Goal: Task Accomplishment & Management: Manage account settings

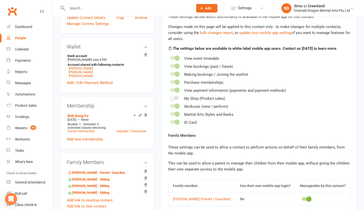
scroll to position [98, 0]
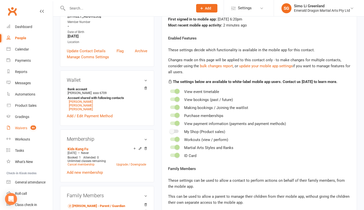
click at [24, 129] on div "Waivers" at bounding box center [21, 128] width 12 height 4
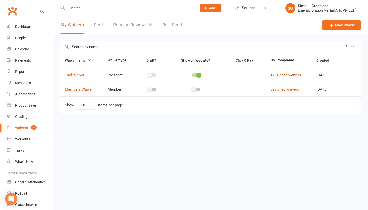
click at [292, 74] on link "176 signed waivers" at bounding box center [285, 75] width 31 height 5
click at [138, 26] on link "Pending Review 86" at bounding box center [132, 25] width 39 height 17
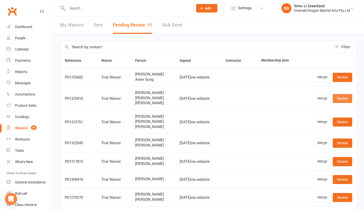
click at [345, 98] on link "Review" at bounding box center [343, 98] width 20 height 9
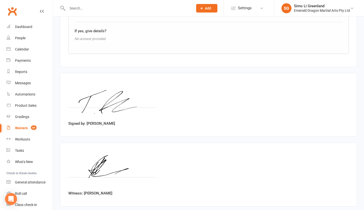
scroll to position [1022, 0]
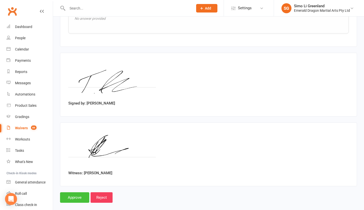
click at [74, 192] on input "Approve" at bounding box center [74, 197] width 29 height 11
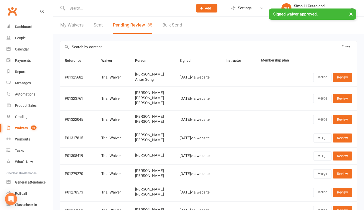
click at [71, 7] on input "text" at bounding box center [128, 8] width 124 height 7
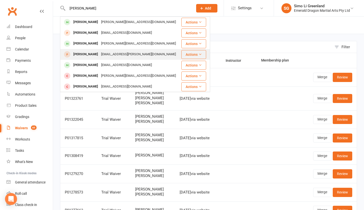
type input "JOSHUA"
click at [89, 54] on div "[PERSON_NAME]" at bounding box center [86, 54] width 28 height 7
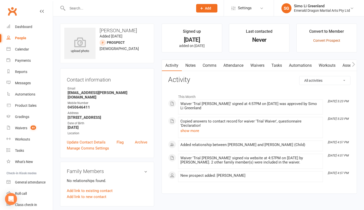
click at [327, 40] on link "Convert Prospect" at bounding box center [326, 41] width 27 height 4
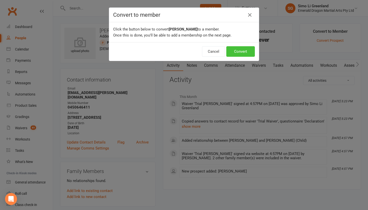
click at [234, 50] on button "Convert" at bounding box center [240, 51] width 29 height 11
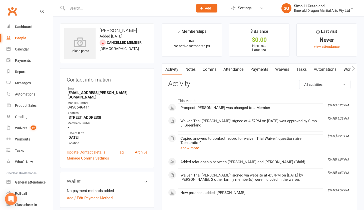
click at [77, 8] on input "text" at bounding box center [128, 8] width 124 height 7
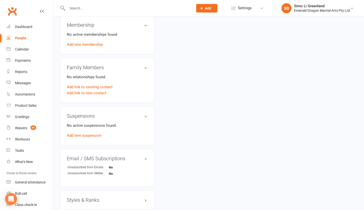
scroll to position [188, 0]
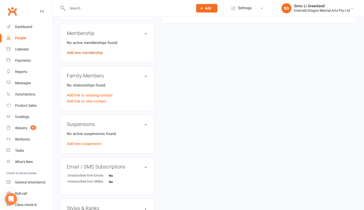
click at [96, 51] on link "Add new membership" at bounding box center [85, 53] width 36 height 5
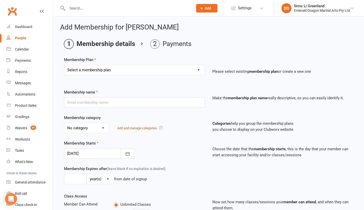
select select "2"
type input "Kids Kickboxing"
select select "1"
type input "0"
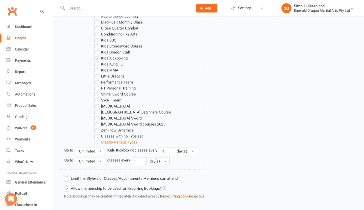
scroll to position [332, 0]
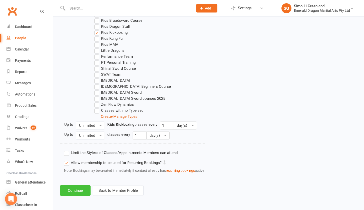
click at [79, 185] on button "Continue" at bounding box center [75, 190] width 31 height 11
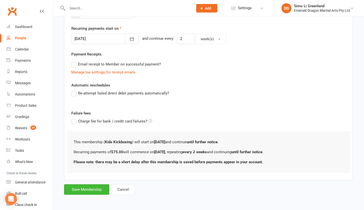
scroll to position [0, 0]
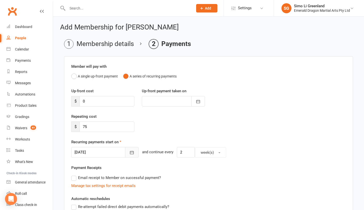
click at [130, 151] on icon "button" at bounding box center [131, 152] width 5 height 5
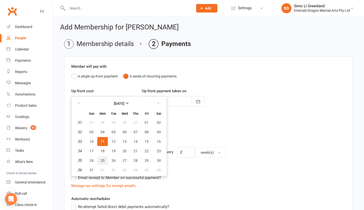
click at [102, 159] on span "25" at bounding box center [103, 161] width 4 height 4
type input "25 Aug 2025"
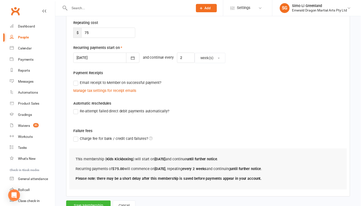
scroll to position [118, 0]
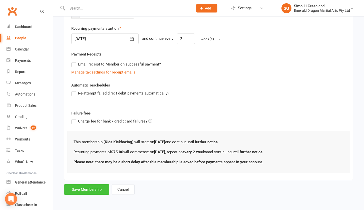
click at [77, 190] on button "Save Membership" at bounding box center [86, 189] width 45 height 11
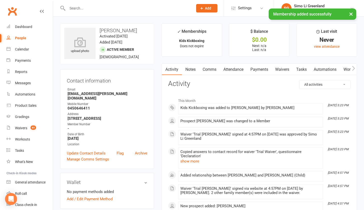
click at [266, 70] on link "Payments" at bounding box center [259, 70] width 25 height 12
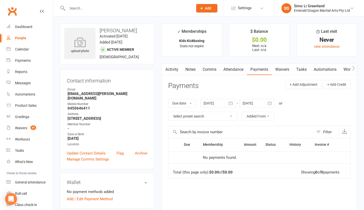
scroll to position [94, 0]
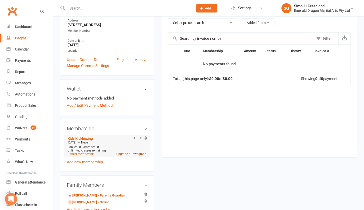
click at [123, 153] on link "Upgrade / Downgrade" at bounding box center [131, 154] width 30 height 4
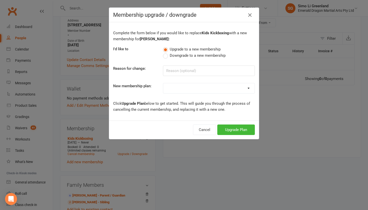
click at [247, 15] on icon "button" at bounding box center [250, 15] width 6 height 6
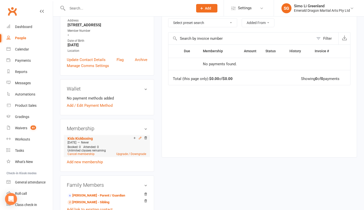
click at [139, 138] on icon at bounding box center [140, 138] width 2 height 2
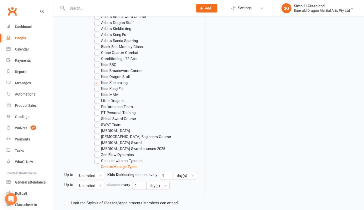
scroll to position [321, 0]
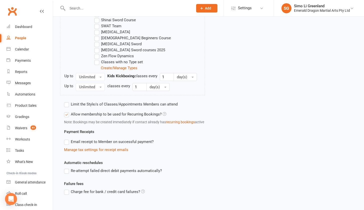
click at [91, 171] on label "Re-attempt failed direct debit payments automatically?" at bounding box center [113, 171] width 98 height 6
click at [67, 168] on input "Re-attempt failed direct debit payments automatically?" at bounding box center [65, 168] width 3 height 0
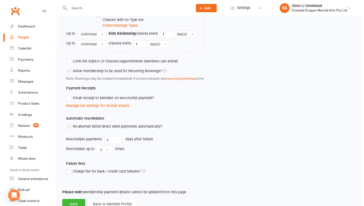
scroll to position [385, 0]
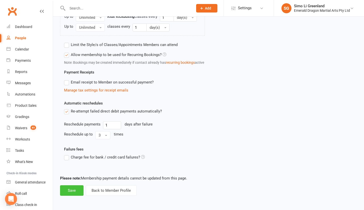
click at [73, 185] on button "Save" at bounding box center [72, 190] width 24 height 11
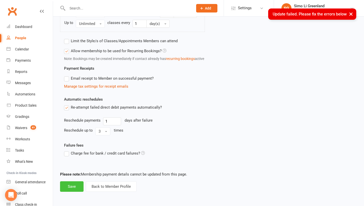
click at [75, 186] on button "Save" at bounding box center [72, 187] width 24 height 11
click at [353, 12] on button "×" at bounding box center [350, 14] width 9 height 11
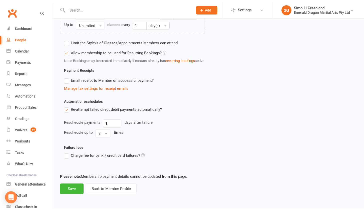
scroll to position [385, 0]
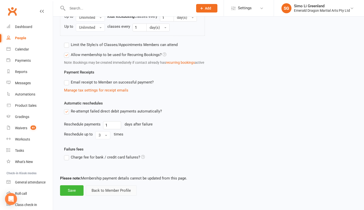
click at [106, 188] on button "Back to Member Profile" at bounding box center [111, 190] width 51 height 11
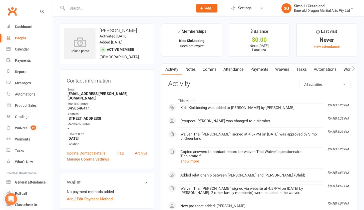
scroll to position [94, 0]
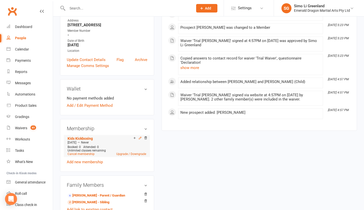
click at [139, 137] on icon at bounding box center [140, 138] width 4 height 4
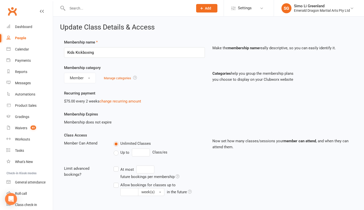
scroll to position [86, 0]
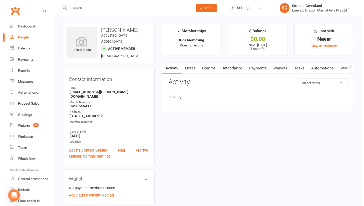
scroll to position [97, 0]
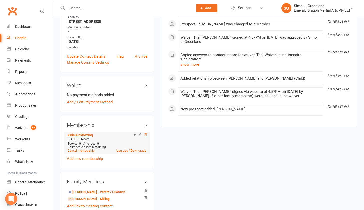
click at [145, 134] on icon at bounding box center [146, 135] width 4 height 4
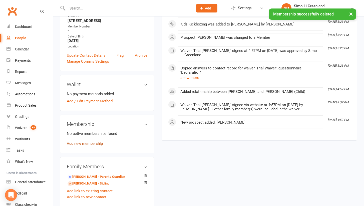
click at [93, 142] on link "Add new membership" at bounding box center [85, 144] width 36 height 5
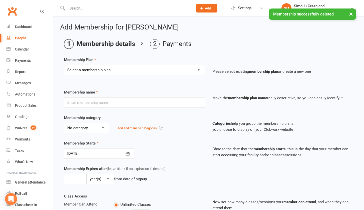
select select "2"
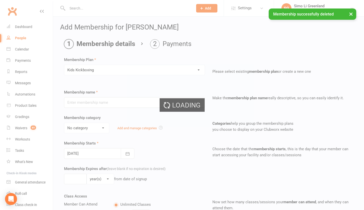
type input "Kids Kickboxing"
select select "1"
type input "0"
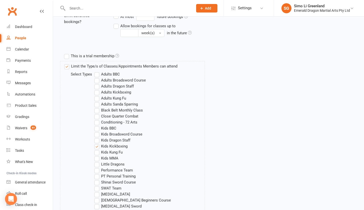
scroll to position [332, 0]
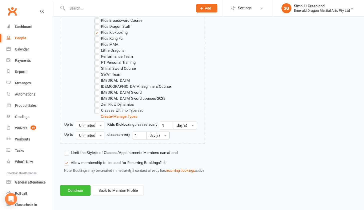
click at [78, 185] on button "Continue" at bounding box center [75, 190] width 31 height 11
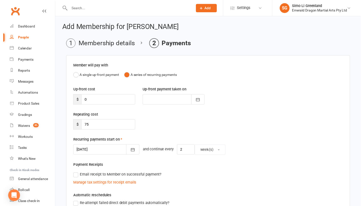
scroll to position [118, 0]
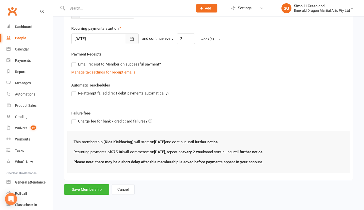
click at [132, 34] on button "button" at bounding box center [132, 39] width 14 height 11
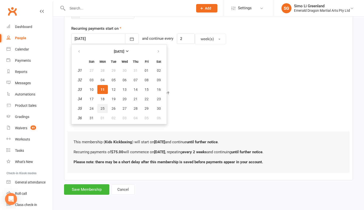
click at [104, 104] on button "25" at bounding box center [102, 108] width 11 height 9
type input "25 Aug 2025"
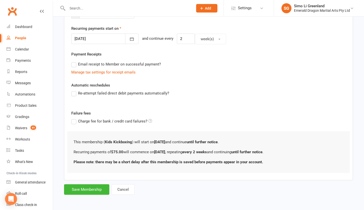
click at [102, 90] on label "Re-attempt failed direct debit payments automatically?" at bounding box center [120, 93] width 98 height 6
click at [75, 90] on input "Re-attempt failed direct debit payments automatically?" at bounding box center [72, 90] width 3 height 0
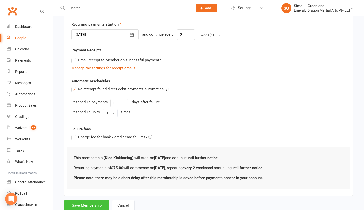
click at [90, 203] on button "Save Membership" at bounding box center [86, 205] width 45 height 11
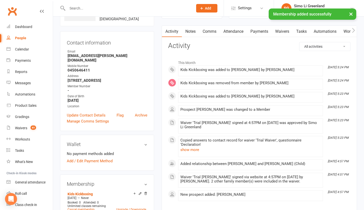
scroll to position [77, 0]
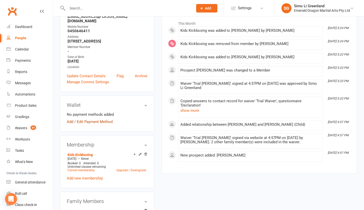
click at [88, 121] on link "Add / Edit Payment Method" at bounding box center [90, 122] width 46 height 6
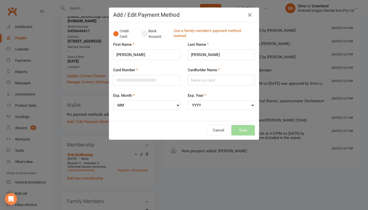
click at [144, 35] on button "Bank Account" at bounding box center [156, 33] width 28 height 15
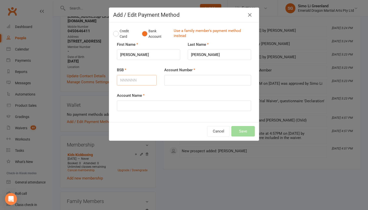
click at [131, 79] on input "BSB" at bounding box center [137, 80] width 40 height 11
type input "062714"
click at [174, 82] on input "Account Number" at bounding box center [207, 80] width 87 height 11
type input "10085072"
click at [132, 109] on input "Account Name" at bounding box center [184, 106] width 134 height 11
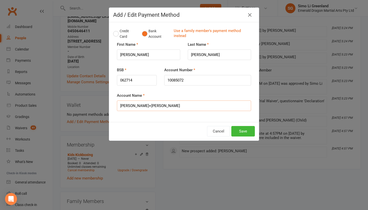
click at [132, 105] on input "PAOLO+TANIITA RAMUNDO" at bounding box center [184, 106] width 134 height 11
click at [178, 105] on input "PAOLO&TANIITA RAMUNDO" at bounding box center [184, 106] width 134 height 11
drag, startPoint x: 171, startPoint y: 107, endPoint x: 171, endPoint y: 103, distance: 4.8
click at [171, 103] on input "PAOLO&TANIITA RAMUNDO" at bounding box center [184, 106] width 134 height 11
click at [129, 106] on input "PAOLO&TANIITA RAMUNDO" at bounding box center [184, 106] width 134 height 11
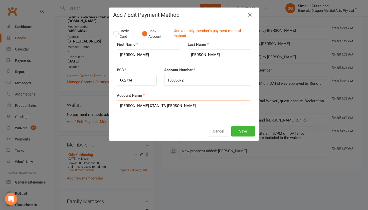
click at [133, 105] on input "PAOLO &TANIITA RAMUNDO" at bounding box center [184, 106] width 134 height 11
click at [177, 105] on input "PAOLO & TANIITA RAMUNDO" at bounding box center [184, 106] width 134 height 11
drag, startPoint x: 177, startPoint y: 105, endPoint x: 192, endPoint y: 104, distance: 14.9
click at [191, 104] on input "PAOLO & TANIITA RAMUNDO" at bounding box center [184, 106] width 134 height 11
click at [131, 106] on input "PAOLO & TANIITA RAMUNDO" at bounding box center [184, 106] width 134 height 11
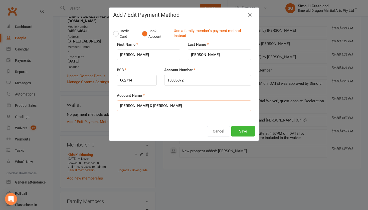
click at [181, 106] on input "PAOLO & TANIITA RAMUNDO" at bounding box center [184, 106] width 134 height 11
drag, startPoint x: 189, startPoint y: 108, endPoint x: 205, endPoint y: 104, distance: 16.9
click at [205, 104] on input "PAOLO & TANIITA RAMUNDO" at bounding box center [184, 106] width 134 height 11
type input "PAOLO & TANIITA RAMUNDO"
click at [239, 130] on button "Save" at bounding box center [243, 131] width 24 height 11
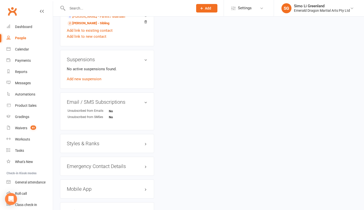
scroll to position [318, 0]
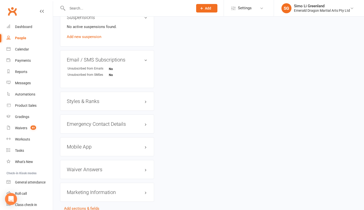
click at [101, 147] on h3 "Mobile App" at bounding box center [107, 147] width 81 height 6
click at [90, 156] on div at bounding box center [86, 157] width 9 height 4
click at [82, 156] on input "checkbox" at bounding box center [82, 156] width 0 height 0
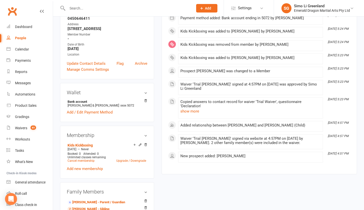
scroll to position [131, 0]
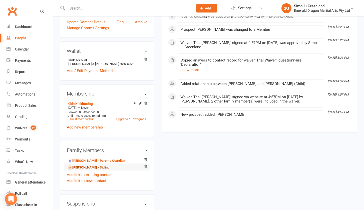
click at [91, 168] on link "Matthew Ramundo - Sibling" at bounding box center [89, 167] width 42 height 5
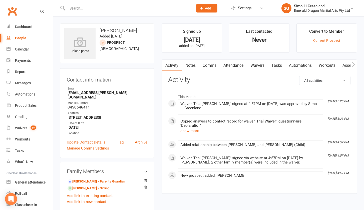
click at [326, 37] on div "Convert to Member" at bounding box center [326, 32] width 35 height 9
click at [326, 40] on link "Convert Prospect" at bounding box center [326, 41] width 27 height 4
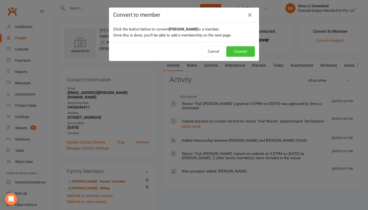
click at [246, 54] on button "Convert" at bounding box center [240, 51] width 29 height 11
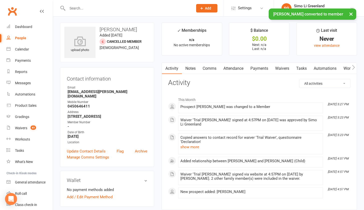
scroll to position [63, 0]
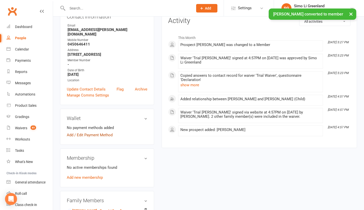
click at [105, 134] on link "Add / Edit Payment Method" at bounding box center [90, 135] width 46 height 6
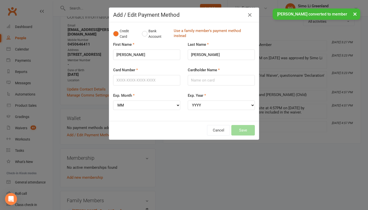
click at [183, 33] on link "Use a family member's payment method instead" at bounding box center [213, 33] width 79 height 11
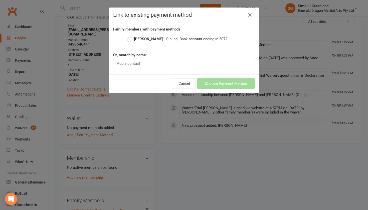
click at [146, 39] on strong "Joshua Ramundo" at bounding box center [148, 39] width 29 height 5
click at [130, 36] on input "Joshua Ramundo – Sibling: Bank account ending in 5072" at bounding box center [128, 36] width 3 height 0
click at [219, 85] on button "Choose Payment Method" at bounding box center [226, 83] width 58 height 11
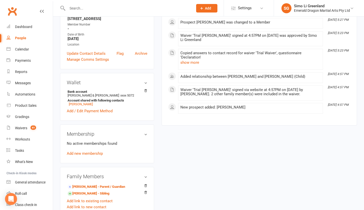
scroll to position [100, 0]
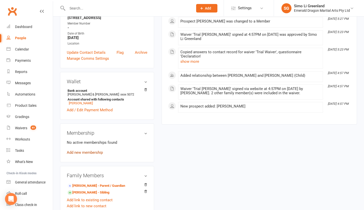
click at [96, 154] on link "Add new membership" at bounding box center [85, 152] width 36 height 5
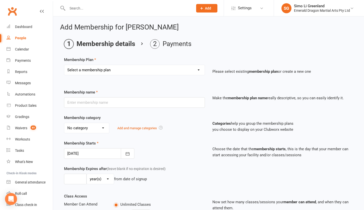
select select "2"
type input "Kids Kickboxing"
select select "1"
type input "0"
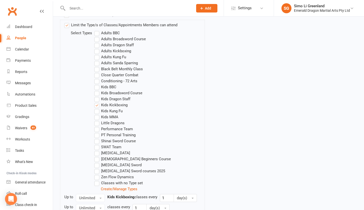
scroll to position [332, 0]
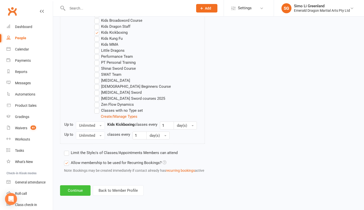
click at [81, 185] on button "Continue" at bounding box center [75, 190] width 31 height 11
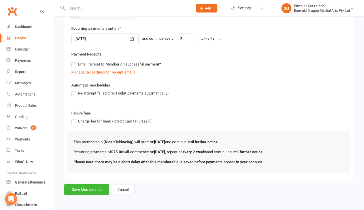
scroll to position [0, 0]
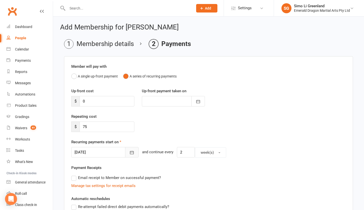
click at [132, 152] on button "button" at bounding box center [132, 152] width 14 height 11
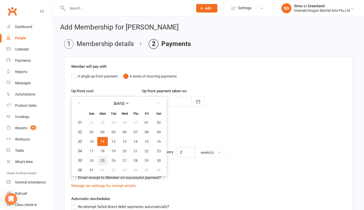
click at [106, 159] on button "25" at bounding box center [102, 160] width 11 height 9
type input "25 Aug 2025"
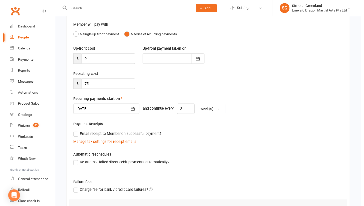
scroll to position [118, 0]
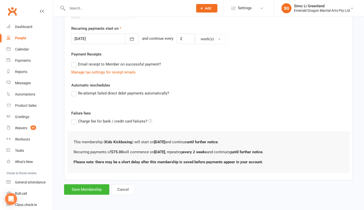
click at [92, 94] on div "Re-attempt failed direct debit payments automatically?" at bounding box center [209, 96] width 282 height 13
click at [95, 90] on label "Re-attempt failed direct debit payments automatically?" at bounding box center [120, 93] width 98 height 6
click at [75, 90] on input "Re-attempt failed direct debit payments automatically?" at bounding box center [72, 90] width 3 height 0
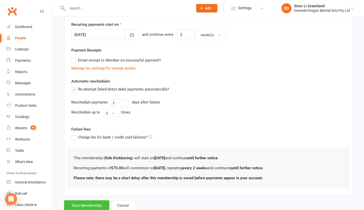
click at [89, 207] on button "Save Membership" at bounding box center [86, 205] width 45 height 11
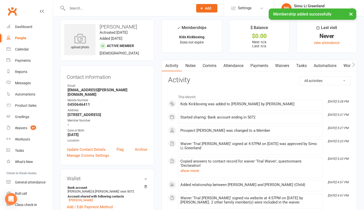
scroll to position [10, 0]
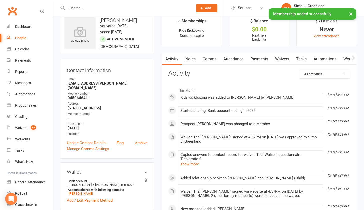
click at [354, 57] on icon "button" at bounding box center [353, 58] width 3 height 5
click at [355, 57] on icon "button" at bounding box center [353, 58] width 3 height 5
click at [340, 59] on link "Mobile App" at bounding box center [349, 60] width 27 height 12
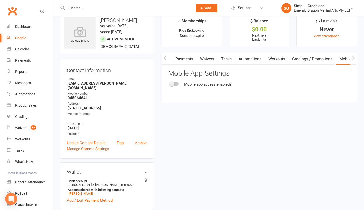
click at [176, 83] on div at bounding box center [174, 84] width 9 height 4
click at [170, 83] on input "checkbox" at bounding box center [170, 83] width 0 height 0
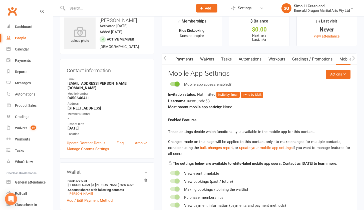
scroll to position [11, 0]
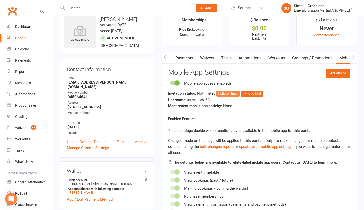
click at [226, 92] on button "Invite by Email" at bounding box center [227, 94] width 23 height 6
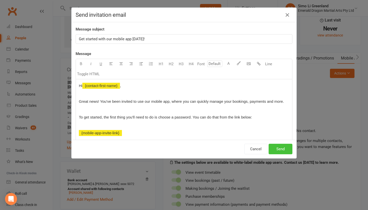
click at [281, 148] on button "Send" at bounding box center [280, 149] width 24 height 11
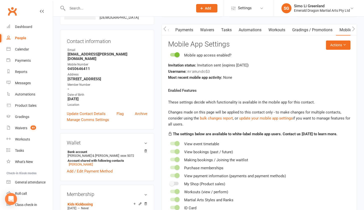
scroll to position [77, 0]
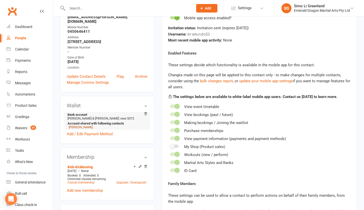
click at [90, 126] on link "Joshua Ramundo" at bounding box center [81, 127] width 24 height 4
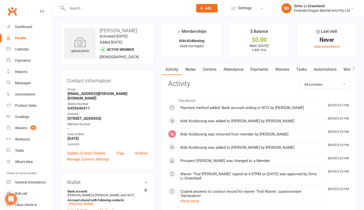
click at [354, 68] on icon "button" at bounding box center [353, 68] width 3 height 5
click at [283, 70] on link "Workouts" at bounding box center [277, 70] width 24 height 12
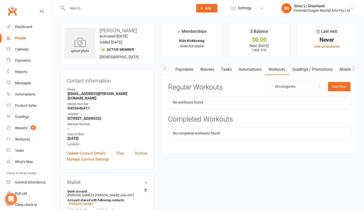
click at [316, 69] on link "Gradings / Promotions" at bounding box center [312, 70] width 47 height 12
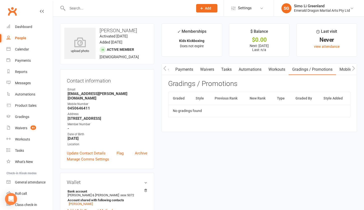
click at [350, 70] on button "button" at bounding box center [353, 69] width 6 height 11
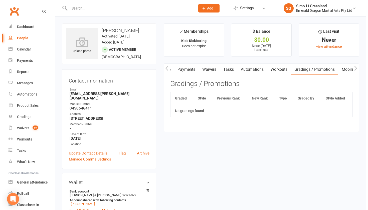
scroll to position [0, 147]
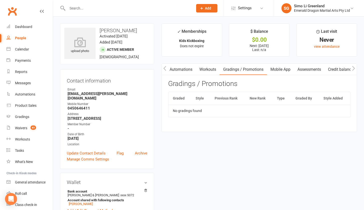
click at [283, 70] on link "Mobile App" at bounding box center [280, 70] width 27 height 12
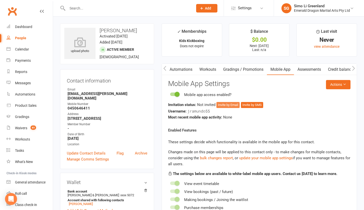
click at [228, 103] on button "Invite by Email" at bounding box center [227, 105] width 23 height 6
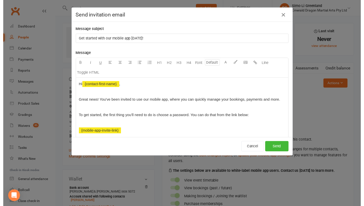
scroll to position [0, 144]
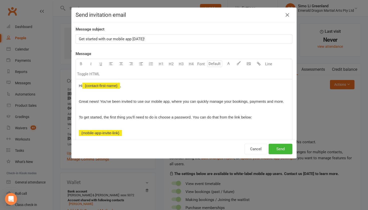
click at [275, 151] on button "Send" at bounding box center [280, 149] width 24 height 11
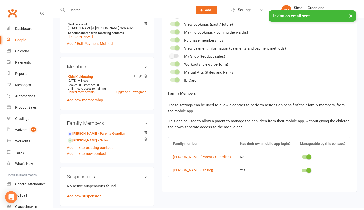
scroll to position [273, 0]
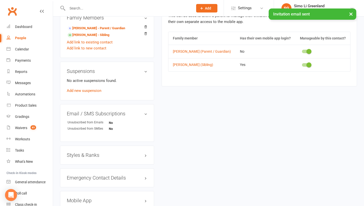
click at [96, 157] on h3 "Styles & Ranks" at bounding box center [107, 156] width 81 height 6
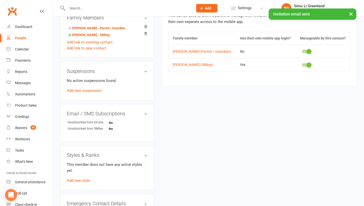
click at [99, 156] on h3 "Styles & Ranks" at bounding box center [107, 156] width 81 height 6
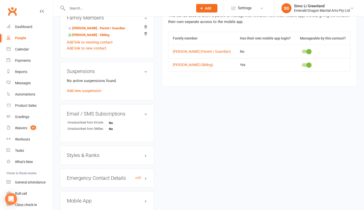
click at [120, 178] on h3 "Emergency Contact Details edit" at bounding box center [107, 178] width 81 height 6
click at [119, 178] on h3 "Emergency Contact Details edit" at bounding box center [107, 178] width 81 height 6
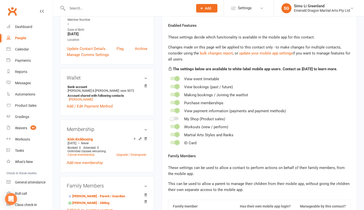
scroll to position [0, 0]
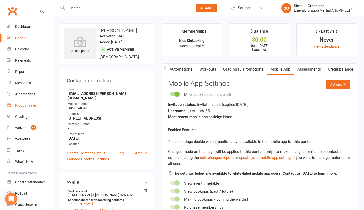
click at [24, 105] on div "Product Sales" at bounding box center [26, 106] width 22 height 4
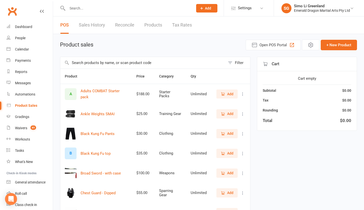
click at [90, 64] on input "text" at bounding box center [142, 63] width 165 height 12
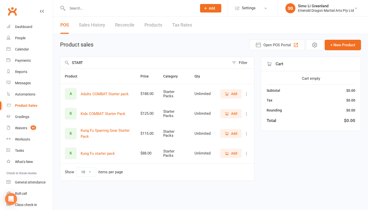
type input "START"
click at [236, 113] on span "Add" at bounding box center [234, 114] width 6 height 6
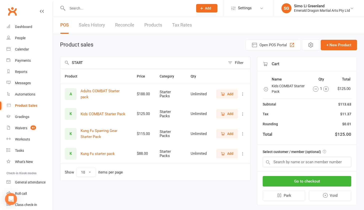
click at [324, 89] on icon "button" at bounding box center [326, 89] width 6 height 6
click at [299, 162] on input "text" at bounding box center [307, 162] width 89 height 11
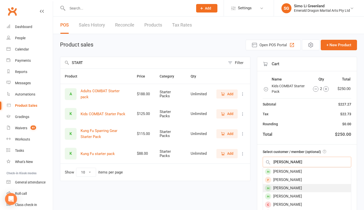
type input "JOSHUA"
click at [302, 187] on div "Joshua Ramundo" at bounding box center [307, 188] width 88 height 8
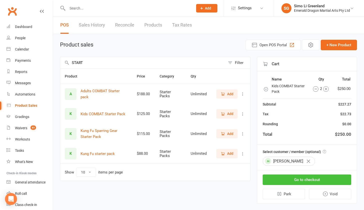
click at [305, 179] on button "Go to checkout" at bounding box center [307, 180] width 89 height 11
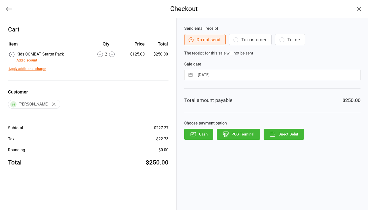
click at [240, 135] on button "POS Terminal" at bounding box center [238, 134] width 43 height 11
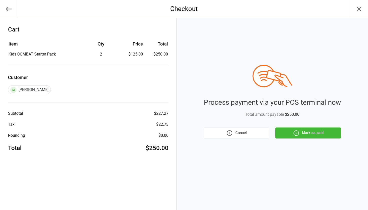
click at [310, 134] on button "Mark as paid" at bounding box center [308, 133] width 66 height 11
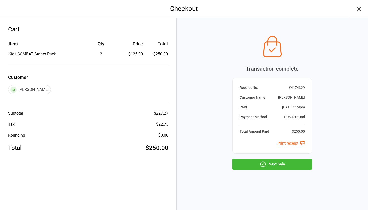
click at [274, 164] on button "Next Sale" at bounding box center [272, 164] width 80 height 11
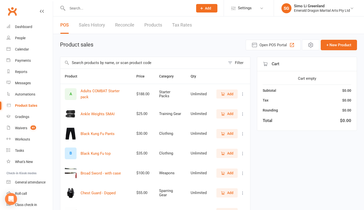
click at [92, 24] on link "Sales History" at bounding box center [92, 25] width 26 height 17
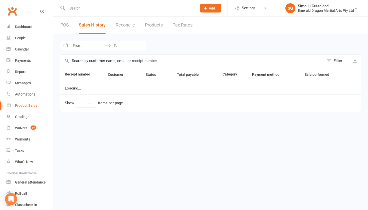
select select "100"
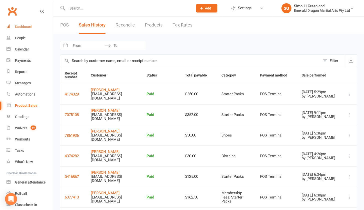
click at [23, 25] on div "Dashboard" at bounding box center [23, 27] width 17 height 4
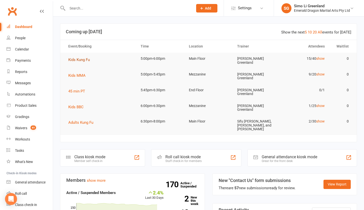
click at [84, 60] on span "Kids Kung Fu" at bounding box center [79, 60] width 22 height 5
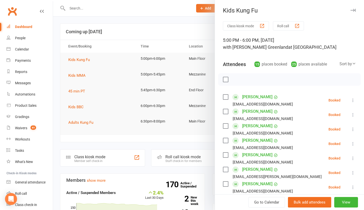
click at [248, 27] on button "Class kiosk mode" at bounding box center [246, 25] width 46 height 9
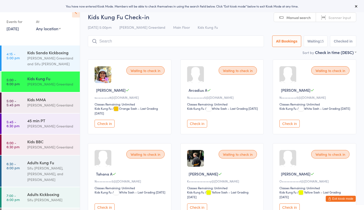
click at [203, 126] on button "Check in" at bounding box center [197, 124] width 20 height 8
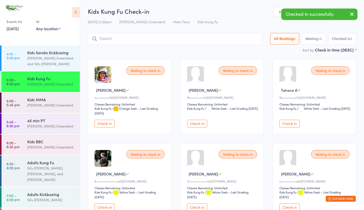
click at [203, 126] on button "Check in" at bounding box center [197, 124] width 20 height 8
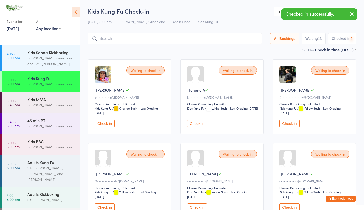
click at [203, 126] on button "Check in" at bounding box center [197, 124] width 20 height 8
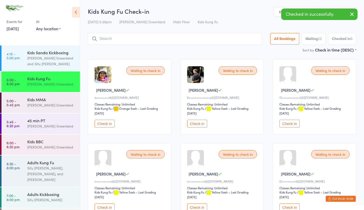
click at [203, 126] on button "Check in" at bounding box center [197, 124] width 20 height 8
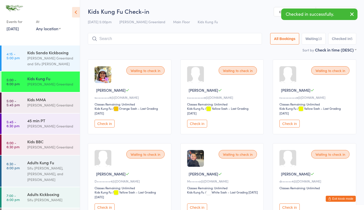
scroll to position [43, 0]
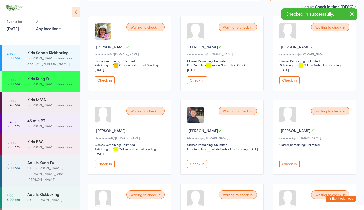
click at [202, 165] on button "Check in" at bounding box center [197, 164] width 20 height 8
click at [201, 164] on button "Check in" at bounding box center [197, 164] width 20 height 8
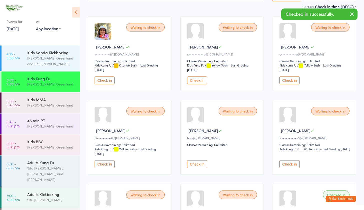
click at [201, 164] on button "Check in" at bounding box center [197, 164] width 20 height 8
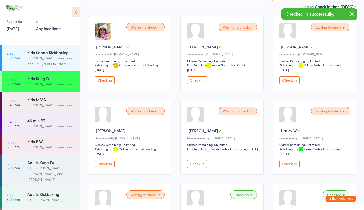
click at [201, 164] on button "Check in" at bounding box center [197, 164] width 20 height 8
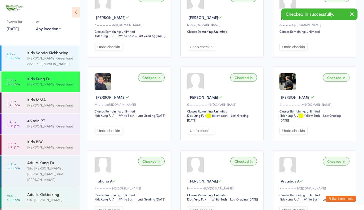
scroll to position [281, 0]
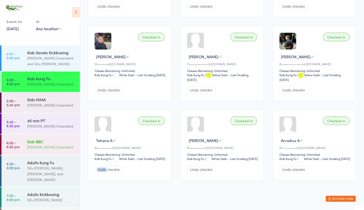
click at [30, 146] on div "[PERSON_NAME] Greenland" at bounding box center [51, 147] width 48 height 6
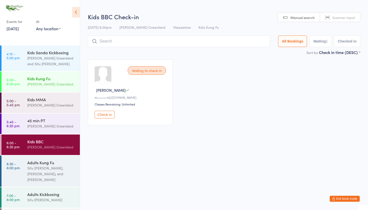
click at [55, 81] on div "Kids Kung Fu" at bounding box center [51, 79] width 48 height 6
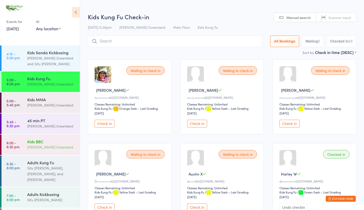
click at [46, 148] on div "[PERSON_NAME] Greenland" at bounding box center [51, 147] width 48 height 6
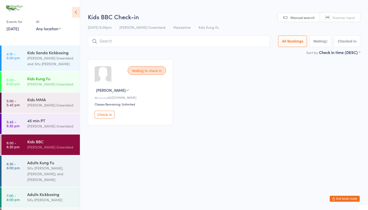
click at [52, 82] on div "[PERSON_NAME] Greenland" at bounding box center [51, 84] width 48 height 6
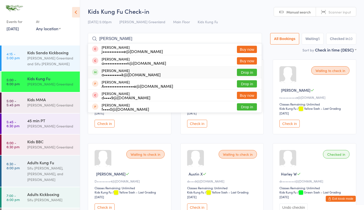
type input "ALEX"
click at [240, 71] on button "Drop in" at bounding box center [247, 72] width 20 height 7
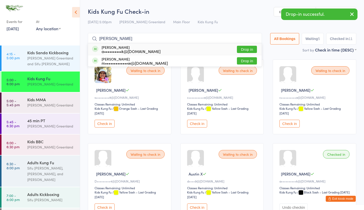
type input "XAVIER"
click at [252, 50] on button "Drop in" at bounding box center [247, 49] width 20 height 7
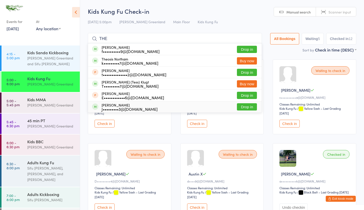
type input "THE"
click at [239, 109] on button "Drop in" at bounding box center [247, 106] width 20 height 7
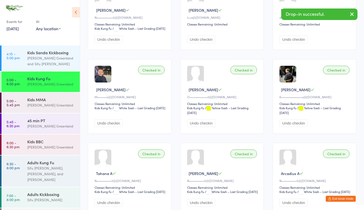
scroll to position [383, 0]
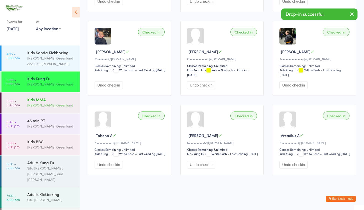
click at [46, 101] on div "Kids MMA" at bounding box center [51, 100] width 48 height 6
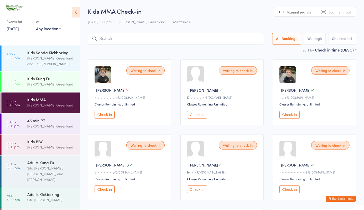
click at [127, 42] on input "search" at bounding box center [176, 39] width 176 height 12
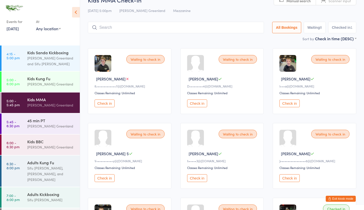
scroll to position [33, 0]
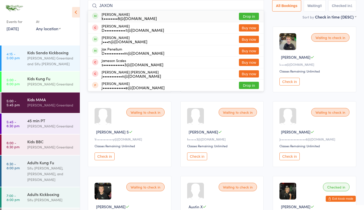
type input "JAXON"
click at [256, 14] on button "Drop in" at bounding box center [249, 16] width 20 height 7
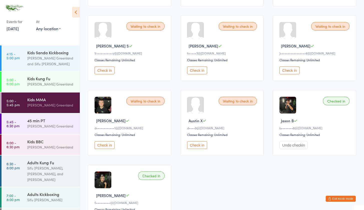
scroll to position [110, 0]
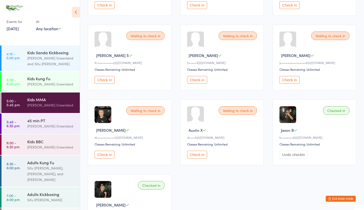
click at [103, 79] on button "Check in" at bounding box center [105, 80] width 20 height 8
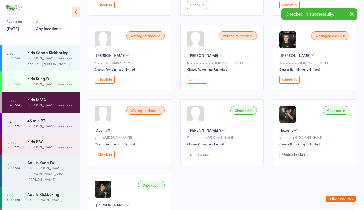
click at [105, 80] on button "Check in" at bounding box center [105, 80] width 20 height 8
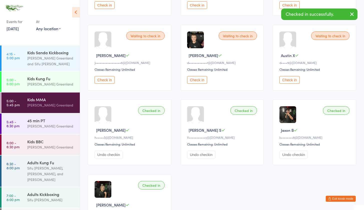
click at [104, 82] on button "Check in" at bounding box center [105, 80] width 20 height 8
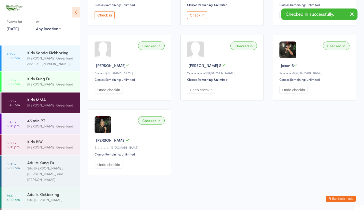
scroll to position [0, 0]
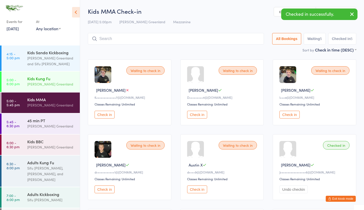
click at [43, 85] on div "[PERSON_NAME] Greenland" at bounding box center [51, 84] width 48 height 6
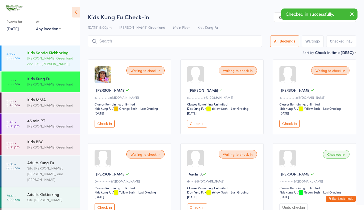
click at [50, 61] on div "Sifu Riley Greenland and Sifu Jim Loo" at bounding box center [51, 61] width 48 height 12
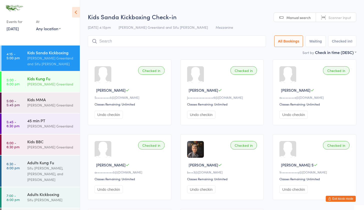
click at [42, 82] on div "[PERSON_NAME] Greenland" at bounding box center [51, 84] width 48 height 6
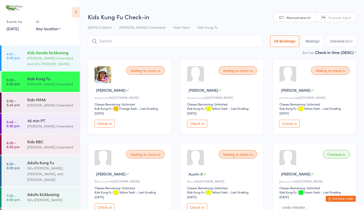
click at [51, 57] on div "Sifu Riley Greenland and Sifu Jim Loo" at bounding box center [51, 61] width 48 height 12
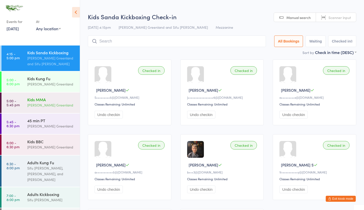
click at [45, 106] on div "[PERSON_NAME] Greenland" at bounding box center [51, 105] width 48 height 6
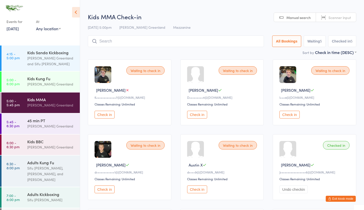
click at [107, 40] on input "search" at bounding box center [176, 42] width 176 height 12
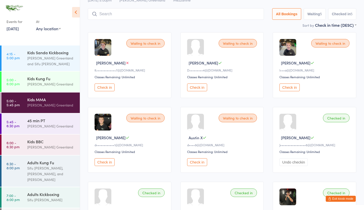
scroll to position [36, 0]
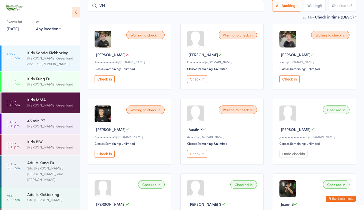
type input "V"
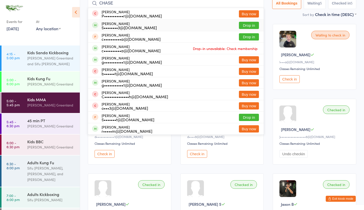
type input "CHASE"
click at [244, 26] on button "Drop in" at bounding box center [249, 25] width 20 height 7
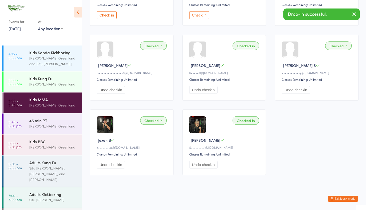
scroll to position [0, 0]
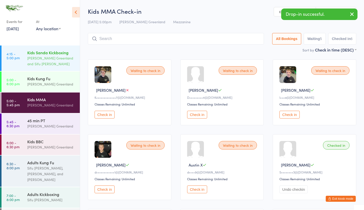
click at [49, 59] on div "Sifu Riley Greenland and Sifu Jim Loo" at bounding box center [51, 61] width 48 height 12
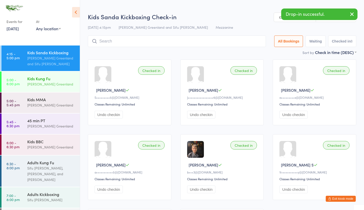
click at [42, 78] on div "Kids Kung Fu" at bounding box center [51, 79] width 48 height 6
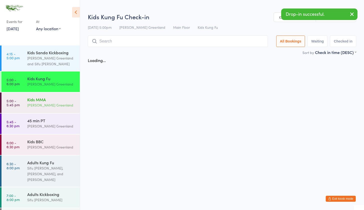
click at [47, 105] on div "Sifu Riley Greenland" at bounding box center [51, 105] width 48 height 6
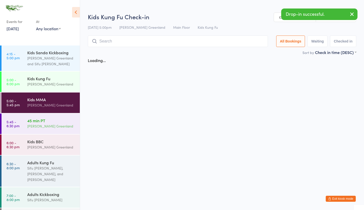
click at [48, 126] on div "Sifu Riley Greenland" at bounding box center [51, 126] width 48 height 6
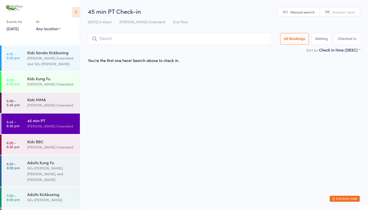
click at [338, 197] on button "Exit kiosk mode" at bounding box center [344, 199] width 30 height 6
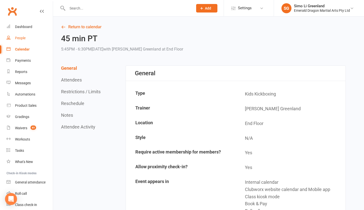
click at [23, 38] on div "People" at bounding box center [20, 38] width 11 height 4
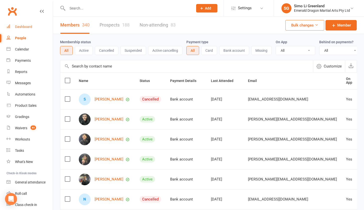
click at [24, 27] on div "Dashboard" at bounding box center [23, 27] width 17 height 4
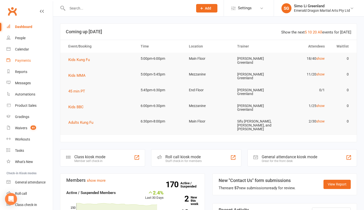
click at [24, 60] on div "Payments" at bounding box center [23, 61] width 16 height 4
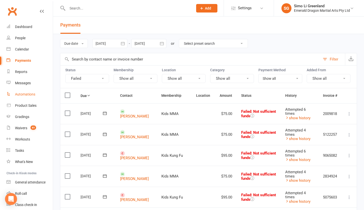
click at [18, 94] on div "Automations" at bounding box center [25, 94] width 20 height 4
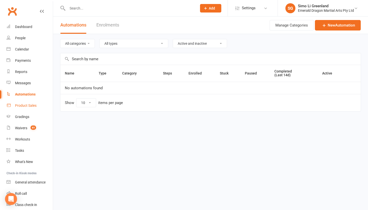
click at [24, 104] on div "Product Sales" at bounding box center [26, 106] width 22 height 4
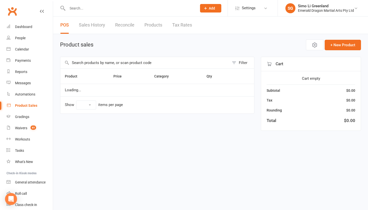
select select "10"
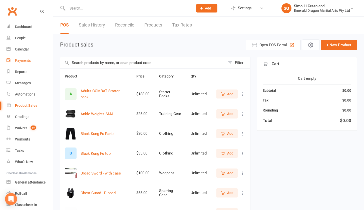
click at [23, 60] on div "Payments" at bounding box center [23, 61] width 16 height 4
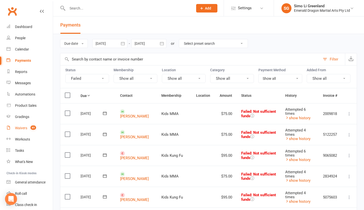
click at [23, 129] on div "Waivers" at bounding box center [21, 128] width 12 height 4
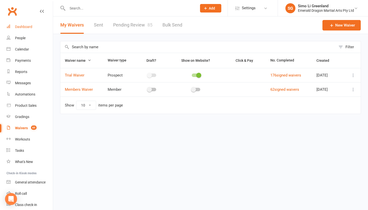
click at [18, 24] on link "Dashboard" at bounding box center [30, 26] width 46 height 11
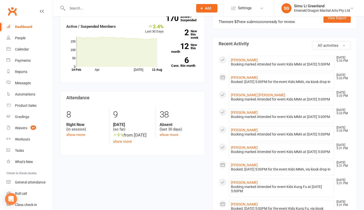
scroll to position [268, 0]
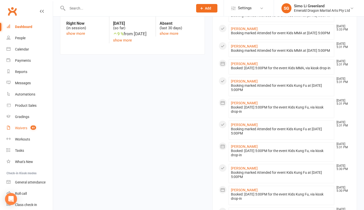
click at [18, 127] on div "Waivers" at bounding box center [21, 128] width 12 height 4
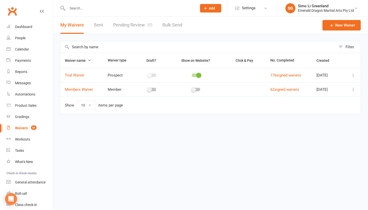
click at [28, 19] on div "Clubworx" at bounding box center [26, 14] width 53 height 19
click at [24, 27] on div "Dashboard" at bounding box center [23, 27] width 17 height 4
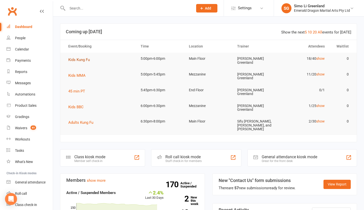
click at [80, 61] on span "Kids Kung Fu" at bounding box center [79, 60] width 22 height 5
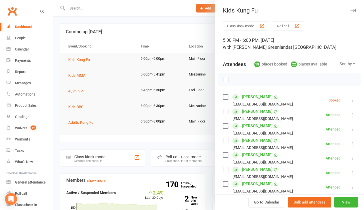
click at [248, 25] on button "Class kiosk mode" at bounding box center [246, 25] width 46 height 9
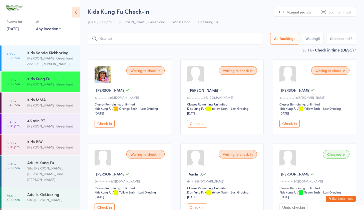
click at [341, 198] on button "Exit kiosk mode" at bounding box center [341, 199] width 30 height 6
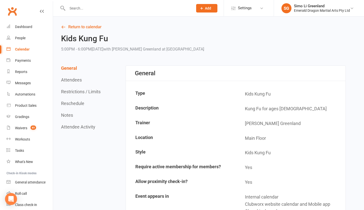
click at [78, 6] on input "text" at bounding box center [128, 8] width 124 height 7
click at [24, 25] on link "Dashboard" at bounding box center [30, 26] width 46 height 11
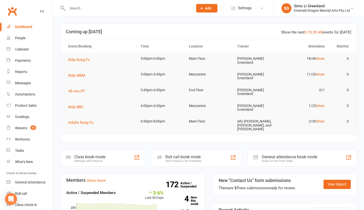
click at [82, 9] on input "text" at bounding box center [128, 8] width 124 height 7
type input "L"
click at [29, 106] on div "Product Sales" at bounding box center [26, 106] width 22 height 4
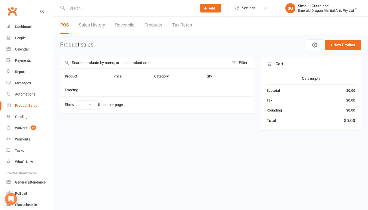
select select "10"
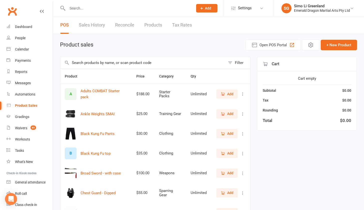
scroll to position [41, 0]
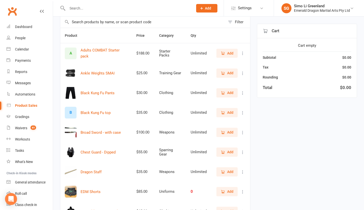
click at [231, 132] on span "Add" at bounding box center [230, 133] width 6 height 6
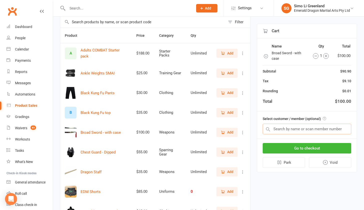
click at [305, 127] on input "text" at bounding box center [307, 129] width 89 height 11
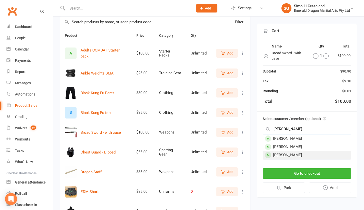
type input "[PERSON_NAME]"
click at [297, 154] on div "[PERSON_NAME]" at bounding box center [307, 155] width 88 height 8
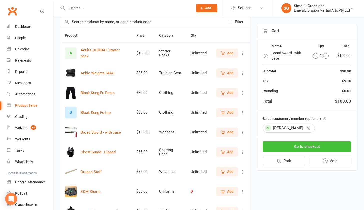
click at [304, 148] on button "Go to checkout" at bounding box center [307, 147] width 89 height 11
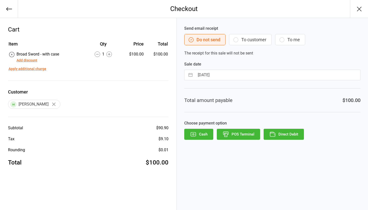
click at [225, 75] on input "[DATE]" at bounding box center [277, 75] width 165 height 10
select select "6"
select select "2025"
select select "7"
select select "2025"
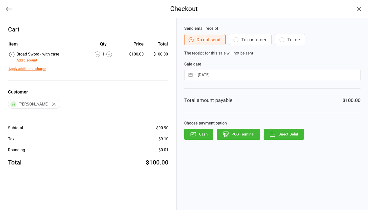
select select "8"
select select "2025"
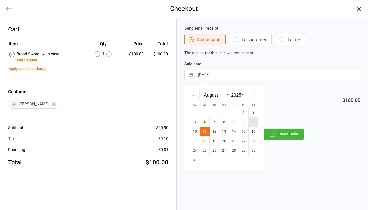
click at [254, 124] on td "9" at bounding box center [253, 123] width 10 height 10
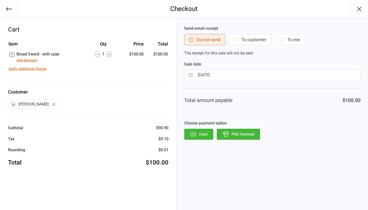
type input "09 Aug 2025"
click at [241, 133] on button "POS Terminal" at bounding box center [238, 134] width 43 height 11
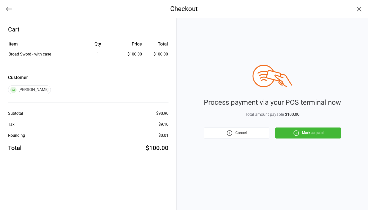
click at [311, 136] on button "Mark as paid" at bounding box center [308, 133] width 66 height 11
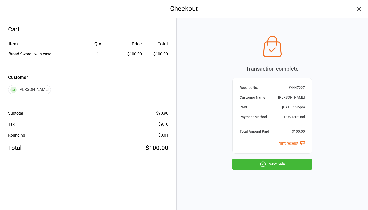
click at [277, 166] on button "Next Sale" at bounding box center [272, 164] width 80 height 11
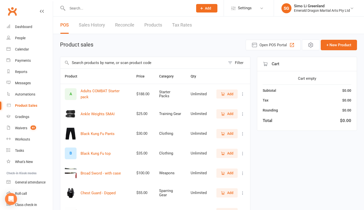
click at [226, 172] on span "Add" at bounding box center [227, 173] width 13 height 6
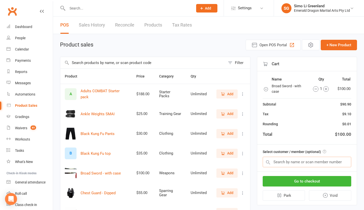
click at [289, 163] on input "text" at bounding box center [307, 162] width 89 height 11
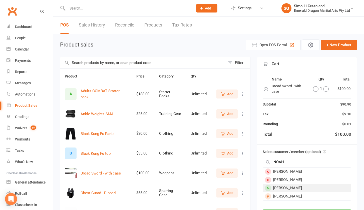
type input "NOAH"
click at [302, 191] on div "[PERSON_NAME]" at bounding box center [307, 188] width 88 height 8
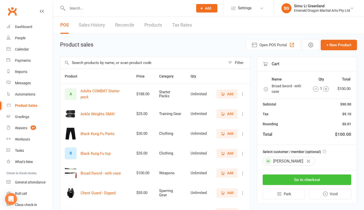
click at [305, 179] on button "Go to checkout" at bounding box center [307, 180] width 89 height 11
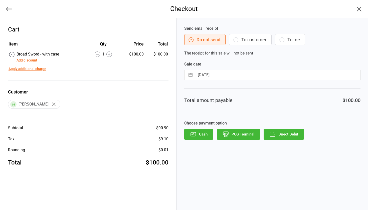
click at [242, 76] on input "[DATE]" at bounding box center [277, 75] width 165 height 10
select select "6"
select select "2025"
select select "7"
select select "2025"
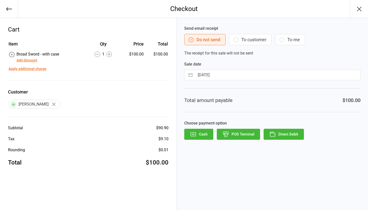
select select "8"
select select "2025"
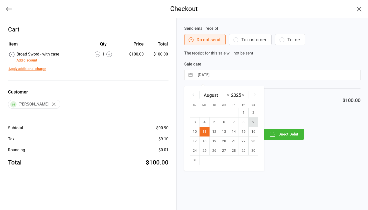
click at [252, 125] on td "9" at bounding box center [253, 123] width 10 height 10
type input "09 Aug 2025"
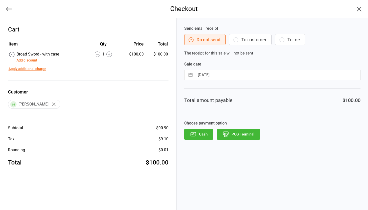
click at [237, 136] on button "POS Terminal" at bounding box center [238, 134] width 43 height 11
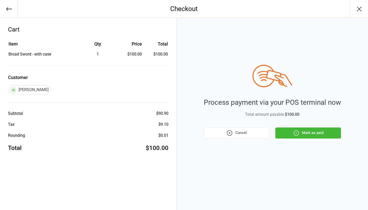
click at [303, 132] on button "Mark as paid" at bounding box center [308, 133] width 66 height 11
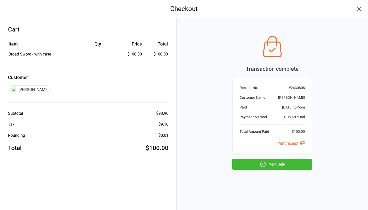
click at [359, 10] on icon "button" at bounding box center [359, 9] width 8 height 8
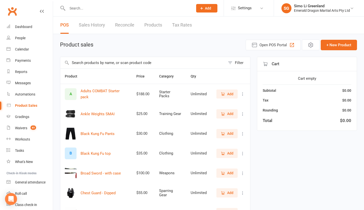
click at [98, 10] on input "text" at bounding box center [128, 8] width 124 height 7
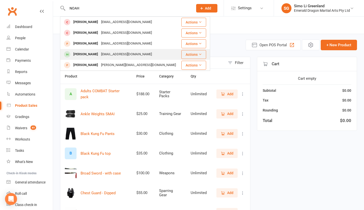
type input "NOAH"
click at [90, 56] on div "[PERSON_NAME]" at bounding box center [86, 54] width 28 height 7
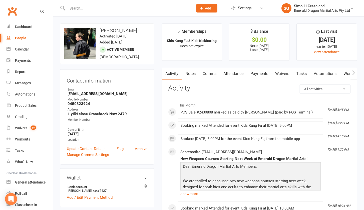
scroll to position [97, 0]
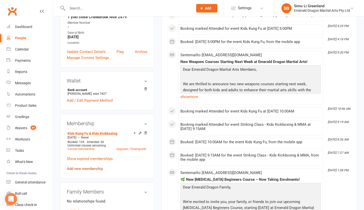
click at [91, 167] on link "Add new membership" at bounding box center [85, 169] width 36 height 5
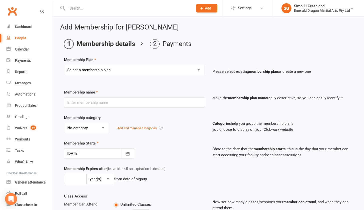
select select "34"
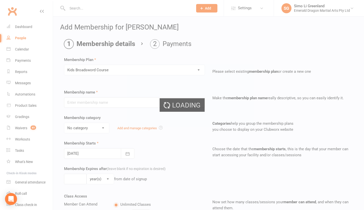
type input "Kids Broadsword Course"
select select "0"
type input "20 Aug 2025"
type input "8"
select select "1"
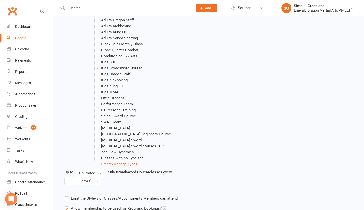
scroll to position [330, 0]
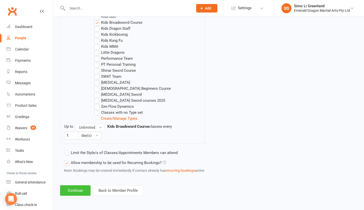
click at [73, 187] on button "Continue" at bounding box center [75, 190] width 31 height 11
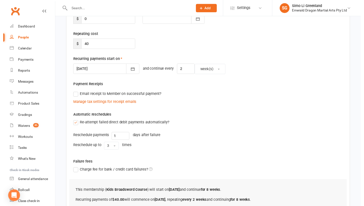
scroll to position [138, 0]
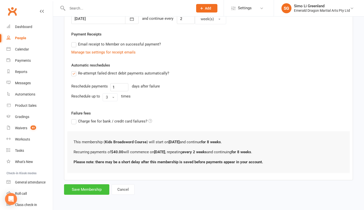
click at [89, 184] on button "Save Membership" at bounding box center [86, 189] width 45 height 11
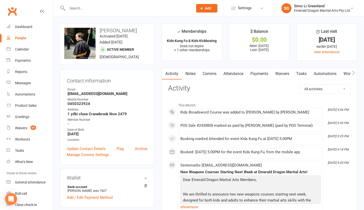
click at [80, 7] on input "text" at bounding box center [128, 8] width 124 height 7
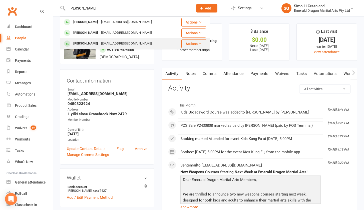
type input "LUCAS"
click at [89, 45] on div "Lucas Seach" at bounding box center [86, 43] width 28 height 7
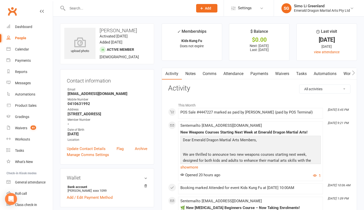
scroll to position [88, 0]
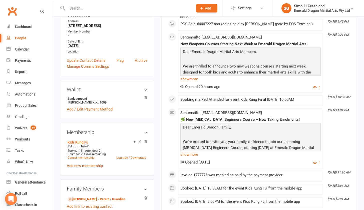
click at [84, 167] on link "Add new membership" at bounding box center [85, 166] width 36 height 5
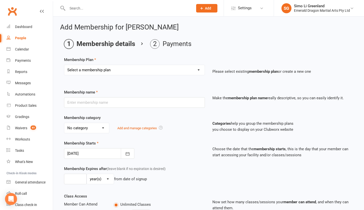
select select "34"
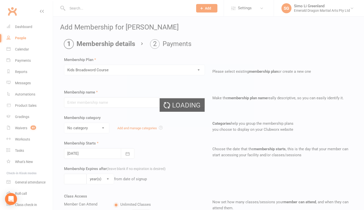
type input "Kids Broadsword Course"
select select "0"
type input "20 Aug 2025"
type input "8"
select select "1"
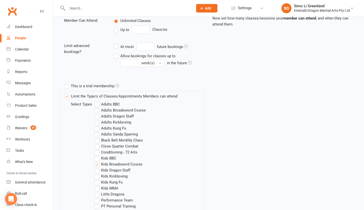
scroll to position [330, 0]
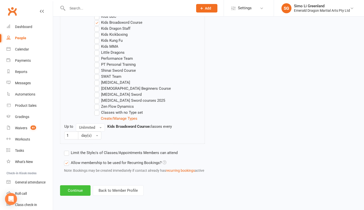
click at [77, 189] on button "Continue" at bounding box center [75, 190] width 31 height 11
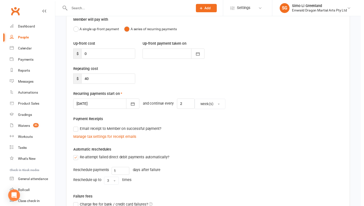
scroll to position [138, 0]
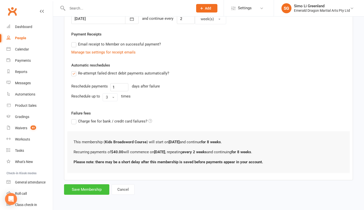
click at [91, 189] on button "Save Membership" at bounding box center [86, 189] width 45 height 11
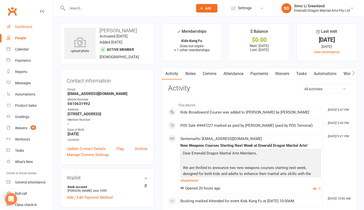
click at [23, 27] on div "Dashboard" at bounding box center [23, 27] width 17 height 4
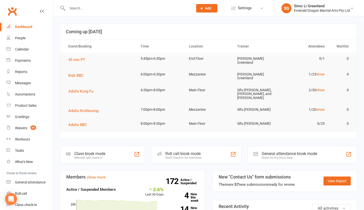
click at [90, 10] on input "text" at bounding box center [128, 8] width 124 height 7
type input "s"
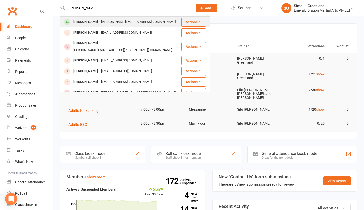
type input "娜塔莎"
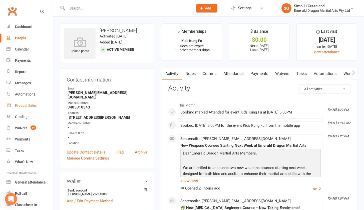
click at [19, 105] on div "Product Sales" at bounding box center [26, 106] width 22 height 4
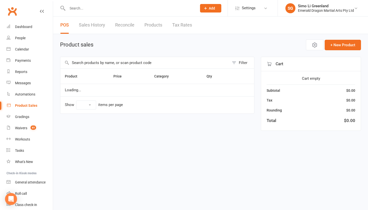
select select "10"
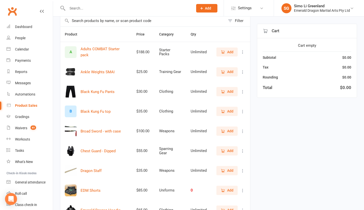
scroll to position [115, 0]
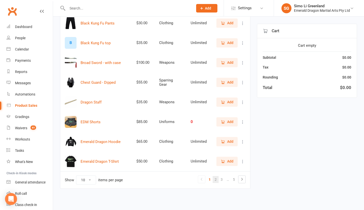
click at [216, 176] on link "2" at bounding box center [216, 179] width 6 height 7
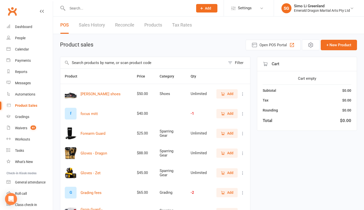
scroll to position [115, 0]
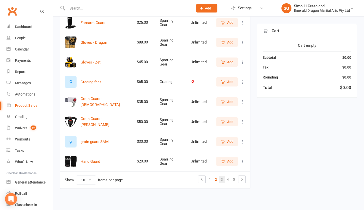
click at [222, 176] on link "3" at bounding box center [222, 179] width 6 height 7
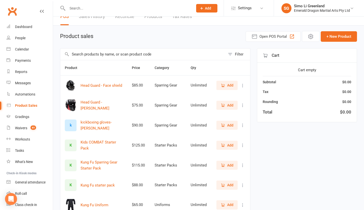
scroll to position [55, 0]
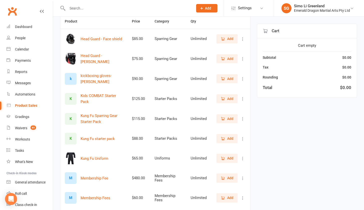
click at [232, 160] on span "Add" at bounding box center [230, 159] width 6 height 6
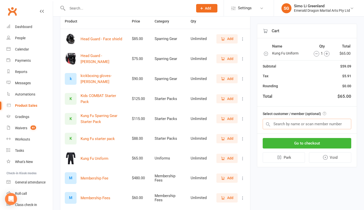
click at [286, 122] on input "text" at bounding box center [307, 124] width 89 height 11
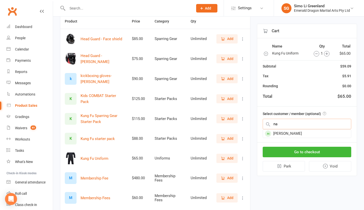
type input "n"
type input "Natasha"
drag, startPoint x: 293, startPoint y: 128, endPoint x: 298, endPoint y: 133, distance: 6.9
click at [298, 133] on div "Natasha O'Rourke" at bounding box center [307, 134] width 88 height 8
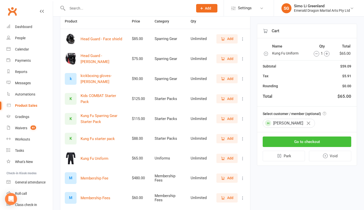
click at [302, 141] on button "Go to checkout" at bounding box center [307, 142] width 89 height 11
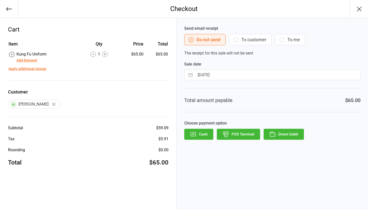
click at [282, 134] on button "Direct Debit" at bounding box center [283, 134] width 40 height 11
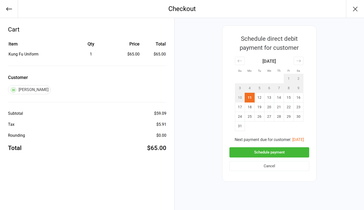
click at [263, 154] on button "Schedule payment" at bounding box center [269, 152] width 80 height 10
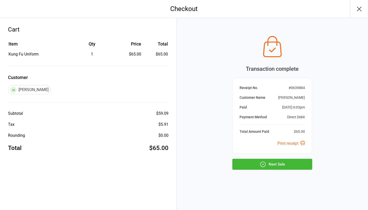
click at [267, 166] on button "Next Sale" at bounding box center [272, 164] width 80 height 11
